Goal: Find specific page/section: Find specific page/section

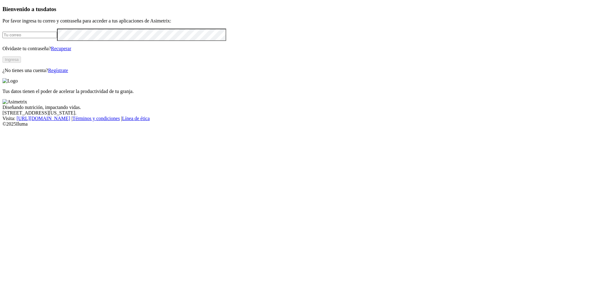
click at [57, 38] on input "email" at bounding box center [29, 35] width 55 height 6
type input "[PERSON_NAME][EMAIL_ADDRESS][PERSON_NAME][DOMAIN_NAME]"
click at [100, 73] on p "¿No tienes una cuenta? Regístrate" at bounding box center [301, 71] width 599 height 6
click at [21, 63] on button "Ingresa" at bounding box center [11, 59] width 18 height 6
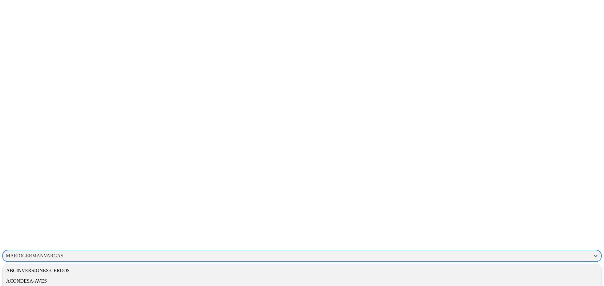
click at [63, 253] on div "MARIOGERMANVARGAS" at bounding box center [34, 256] width 57 height 6
type input "sun"
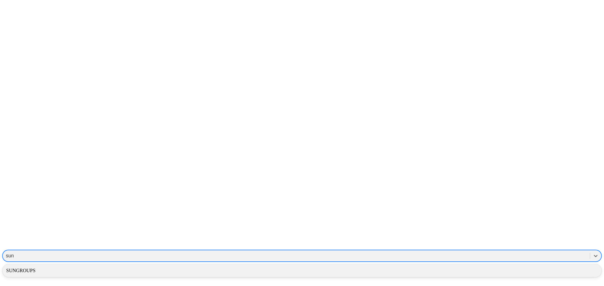
click at [504, 266] on div "SUNGROUPS" at bounding box center [301, 271] width 599 height 10
